Goal: Information Seeking & Learning: Learn about a topic

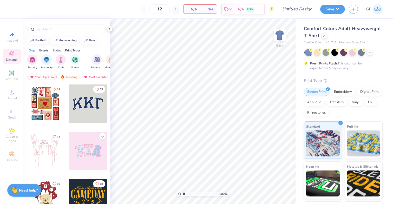
click at [357, 37] on div "Comfort Colors Adult Heavyweight T-Shirt" at bounding box center [342, 32] width 79 height 14
click at [323, 36] on icon at bounding box center [324, 35] width 2 height 2
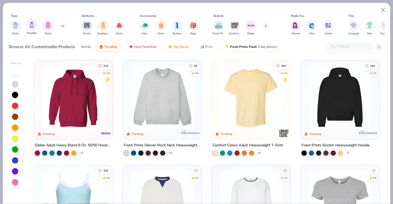
click at [32, 28] on div "filter for Hoodies" at bounding box center [31, 25] width 10 height 10
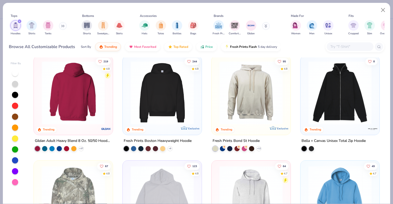
scroll to position [5, 0]
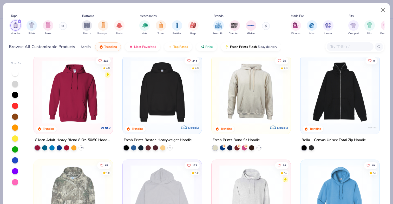
click at [73, 99] on img at bounding box center [73, 91] width 69 height 63
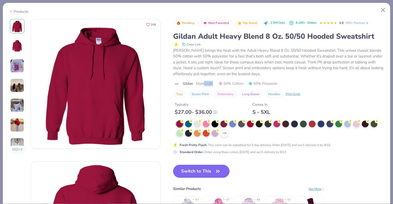
drag, startPoint x: 206, startPoint y: 84, endPoint x: 215, endPoint y: 84, distance: 8.6
click at [215, 84] on div "Gildan Style G185 50% Cotton 50% Polyester" at bounding box center [278, 83] width 211 height 5
copy span "G185"
click at [206, 73] on div "[PERSON_NAME] brings the heat with the Adult Heavy Blend 8 Oz. 50/50 Hooded Swe…" at bounding box center [278, 62] width 211 height 29
click at [217, 111] on icon at bounding box center [214, 111] width 3 height 3
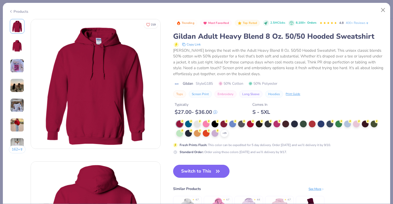
click at [200, 104] on div "Typically" at bounding box center [195, 104] width 43 height 5
click at [382, 8] on button "Close" at bounding box center [383, 10] width 10 height 10
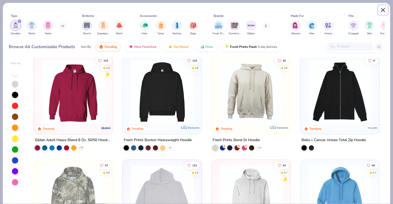
click at [383, 10] on button "Close" at bounding box center [383, 10] width 10 height 10
